Goal: Navigation & Orientation: Find specific page/section

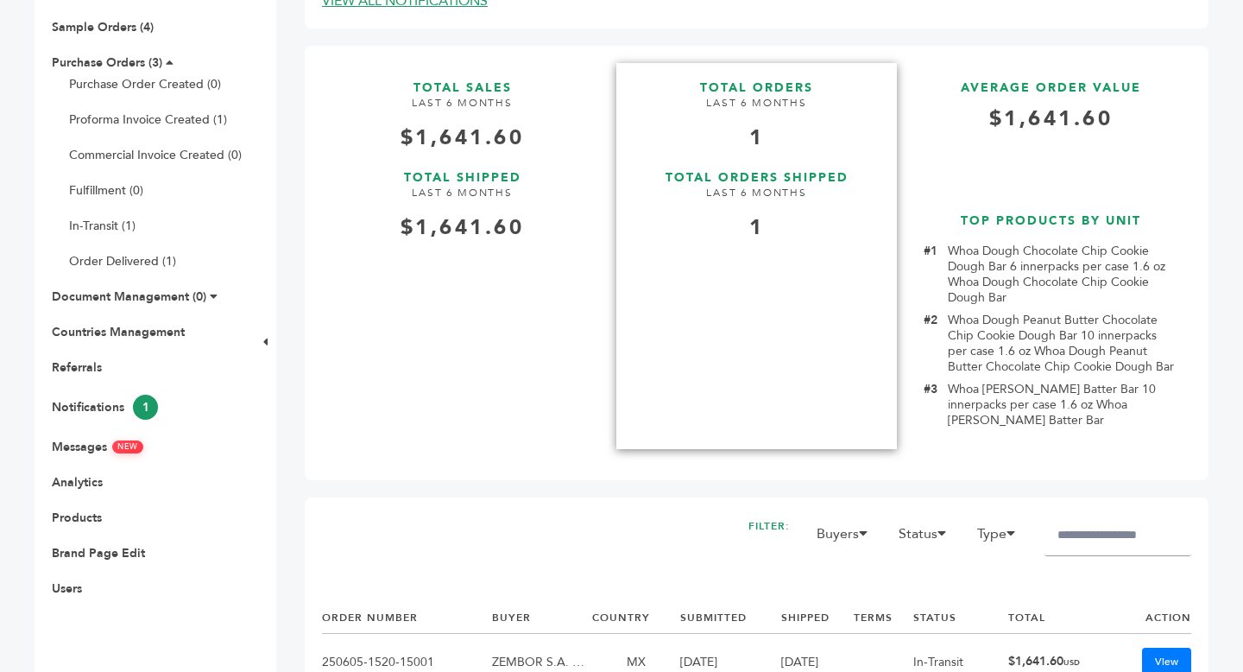
scroll to position [437, 0]
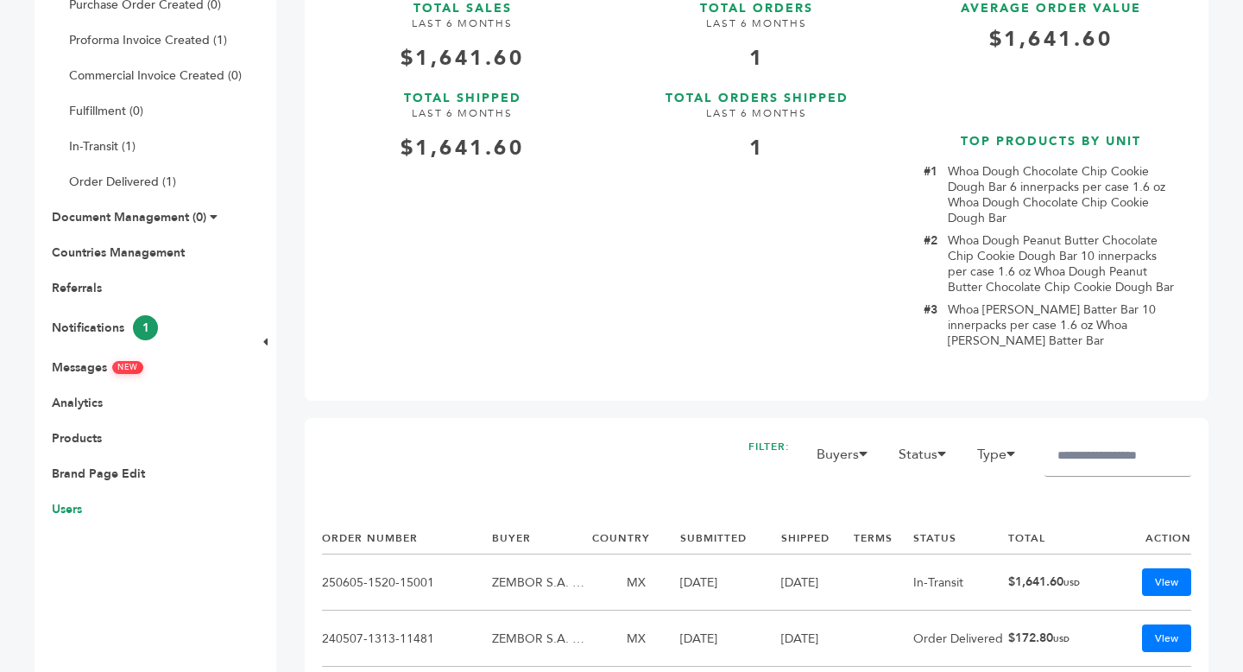
click at [80, 515] on link "Users" at bounding box center [67, 509] width 30 height 16
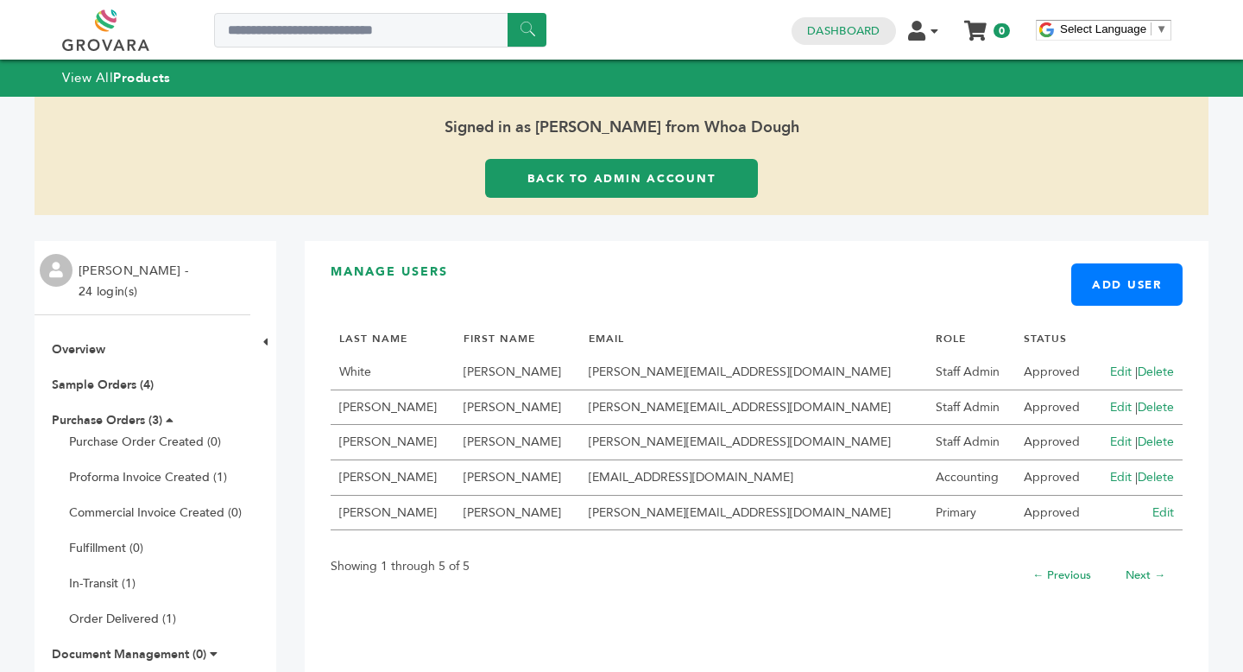
click at [577, 188] on link "Back to Admin Account" at bounding box center [621, 178] width 273 height 39
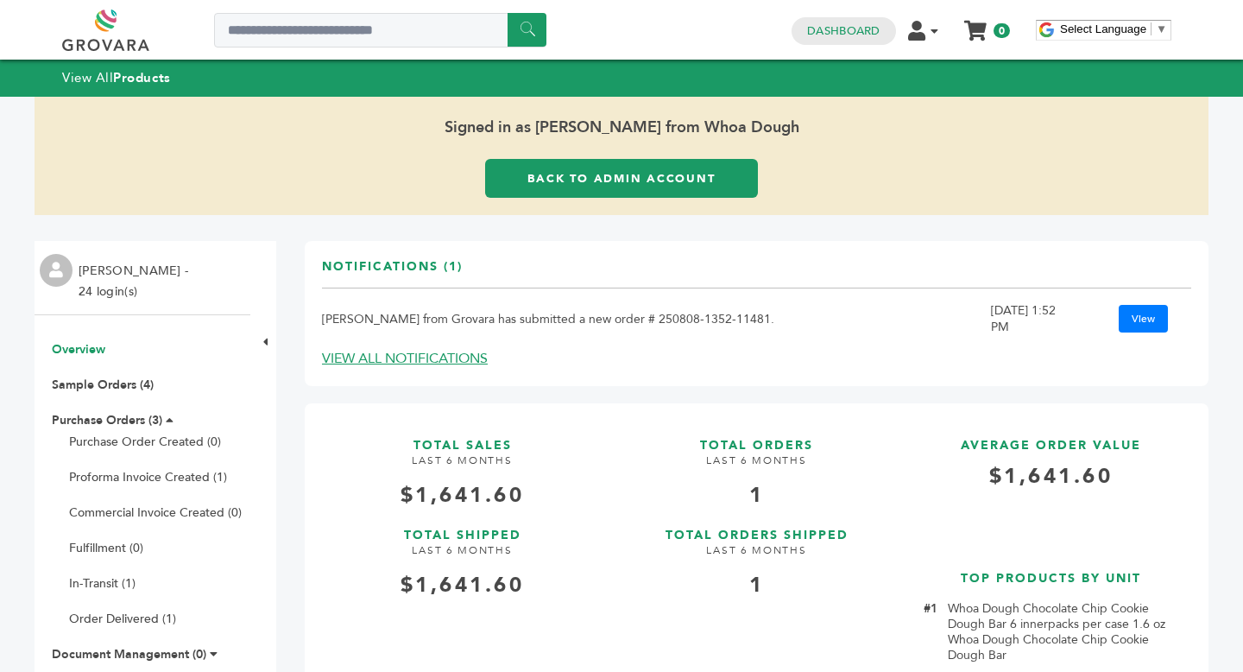
click at [649, 192] on link "Back to Admin Account" at bounding box center [621, 178] width 273 height 39
